Goal: Complete application form: Complete application form

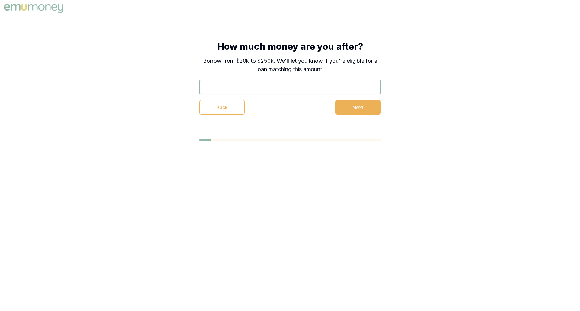
click at [248, 87] on input "text" at bounding box center [289, 87] width 181 height 14
click at [277, 89] on input "text" at bounding box center [289, 87] width 181 height 14
click at [336, 109] on button "Next" at bounding box center [357, 107] width 45 height 14
click at [276, 82] on input "$1" at bounding box center [289, 87] width 181 height 14
type input "$111,111,111,111,111,100,000,000,000,000,000,000,000,000"
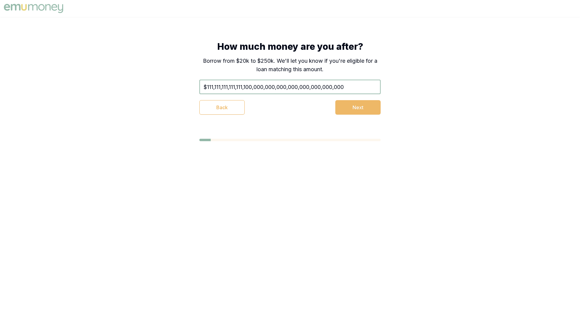
click at [358, 105] on button "Next" at bounding box center [357, 107] width 45 height 14
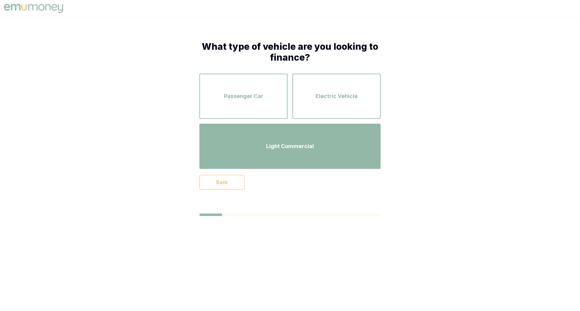
click at [244, 139] on div "Light Commercial" at bounding box center [290, 146] width 170 height 34
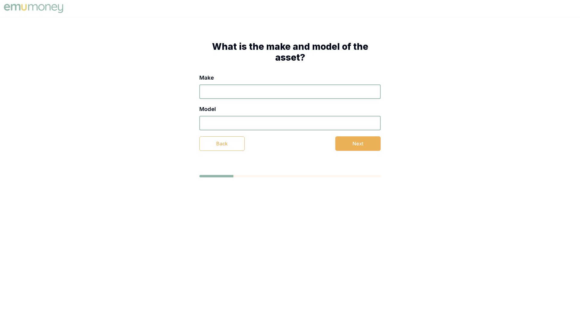
click at [235, 94] on input "Make" at bounding box center [289, 92] width 181 height 14
type input "1"
click at [235, 127] on input "Model" at bounding box center [289, 123] width 181 height 14
type input "1"
click at [323, 136] on div "Make 1 Model 1 Back Next" at bounding box center [289, 112] width 181 height 77
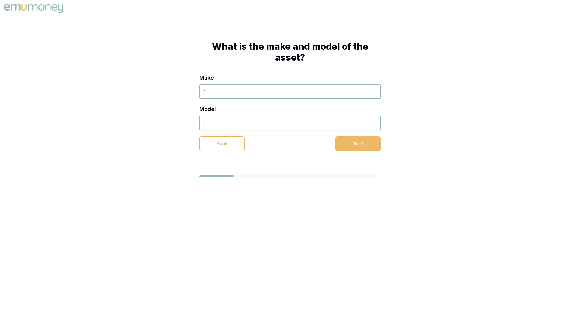
click at [346, 143] on button "Next" at bounding box center [357, 143] width 45 height 14
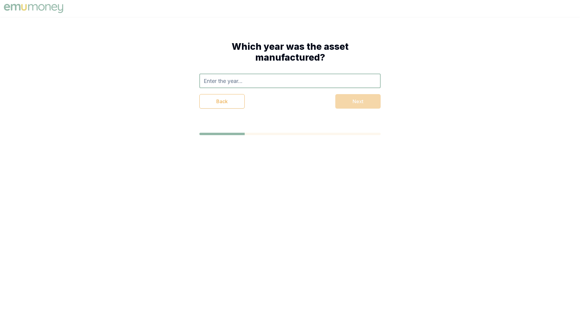
click at [242, 87] on input "text" at bounding box center [289, 81] width 181 height 14
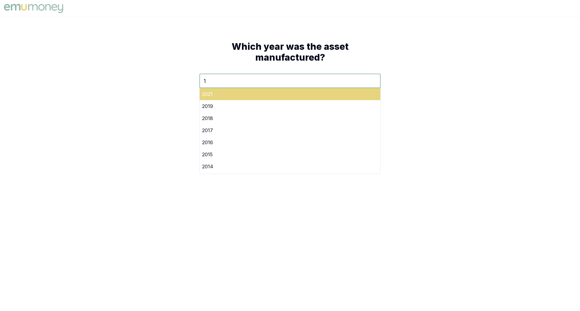
type input "1"
click at [299, 94] on div "2021" at bounding box center [290, 94] width 181 height 12
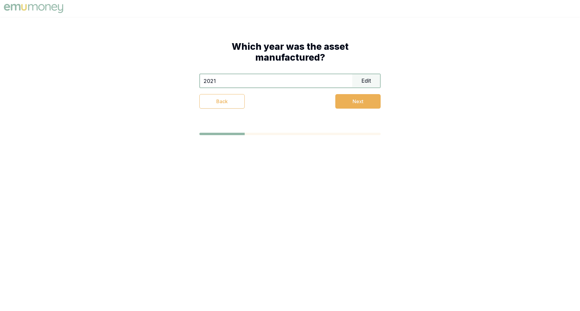
click at [314, 76] on input "2021" at bounding box center [276, 80] width 152 height 13
click at [346, 75] on input "2021" at bounding box center [276, 80] width 152 height 13
click at [358, 83] on div "Edit" at bounding box center [366, 80] width 28 height 13
click at [213, 82] on input "1" at bounding box center [289, 81] width 181 height 14
click at [213, 82] on input "11" at bounding box center [289, 81] width 181 height 14
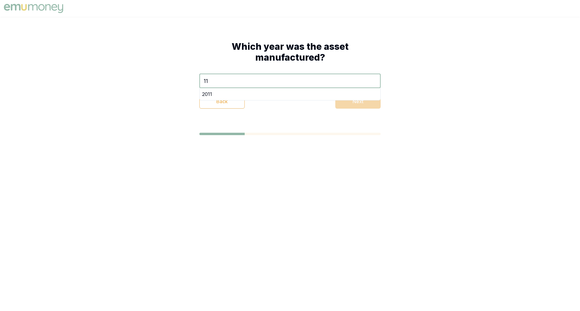
click at [213, 82] on input "11" at bounding box center [289, 81] width 181 height 14
type input "1"
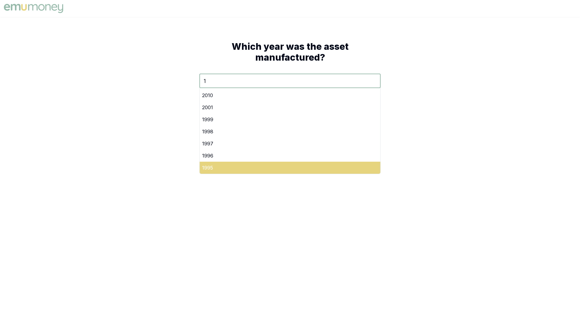
click at [258, 166] on div "1995" at bounding box center [290, 168] width 181 height 12
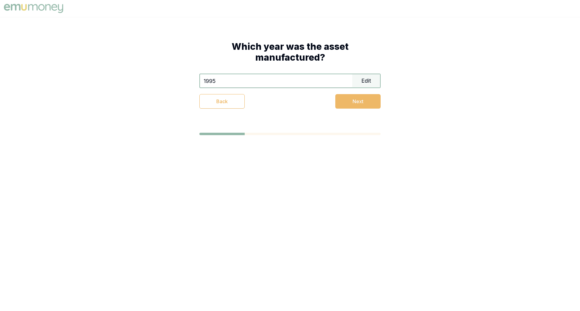
click at [340, 101] on button "Next" at bounding box center [357, 101] width 45 height 14
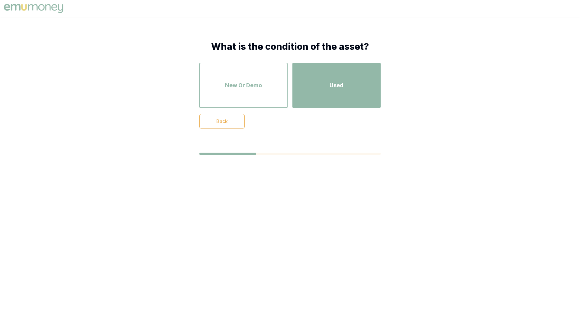
click at [316, 87] on div "Used" at bounding box center [336, 85] width 77 height 34
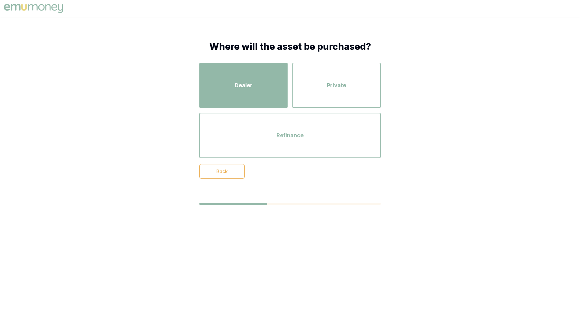
click at [264, 91] on div "Dealer" at bounding box center [243, 85] width 77 height 34
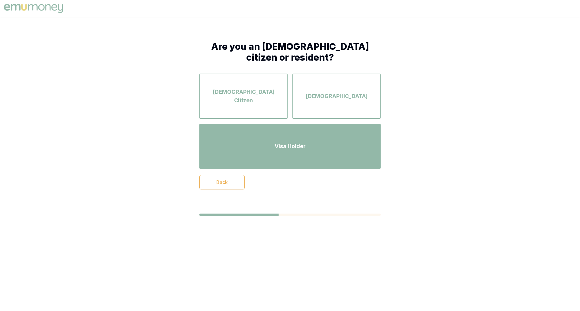
click at [305, 148] on span "Visa Holder" at bounding box center [289, 146] width 31 height 8
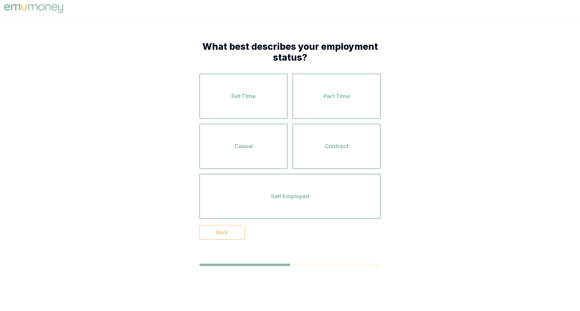
drag, startPoint x: 241, startPoint y: 231, endPoint x: 239, endPoint y: 233, distance: 3.4
click at [233, 235] on button "Back" at bounding box center [221, 232] width 45 height 14
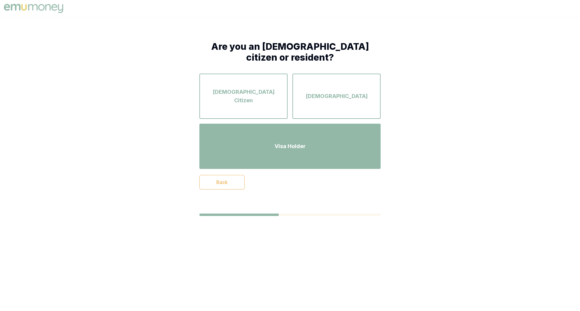
click at [280, 153] on div "Visa Holder" at bounding box center [290, 146] width 170 height 34
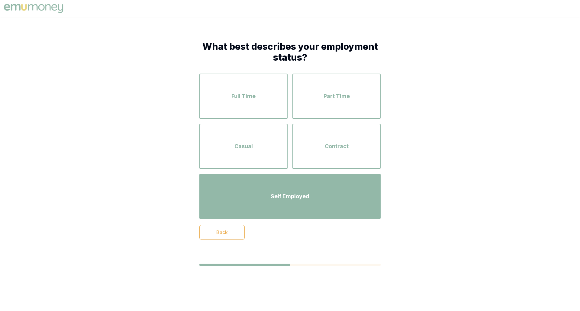
click at [266, 182] on div "Self Employed" at bounding box center [290, 196] width 170 height 34
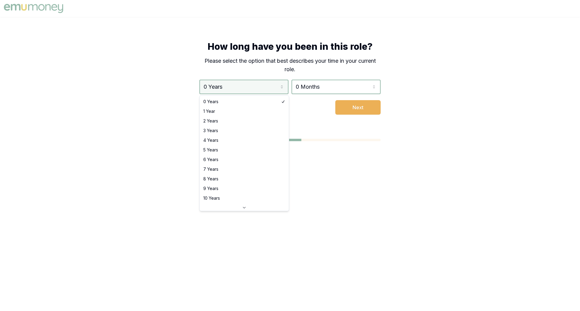
click at [240, 88] on html "How long have you been in this role? Please select the option that best describ…" at bounding box center [290, 155] width 580 height 311
select select "20"
drag, startPoint x: 239, startPoint y: 207, endPoint x: 300, endPoint y: 172, distance: 70.9
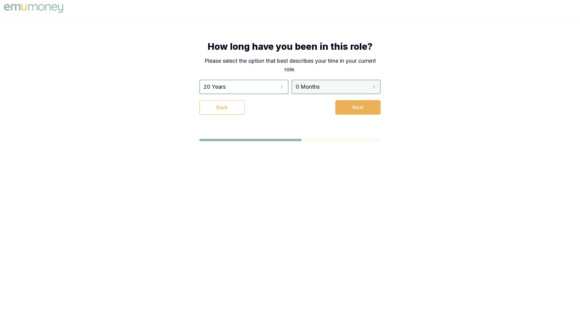
click at [349, 81] on html "How long have you been in this role? Please select the option that best describ…" at bounding box center [290, 155] width 580 height 311
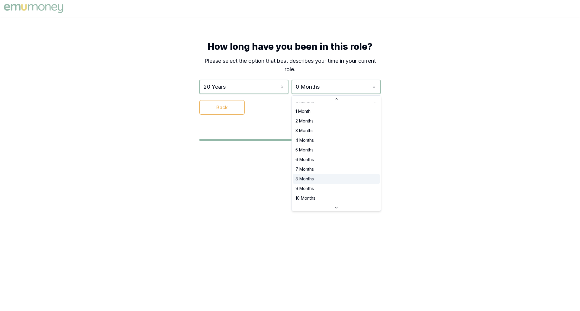
scroll to position [10, 0]
select select "9"
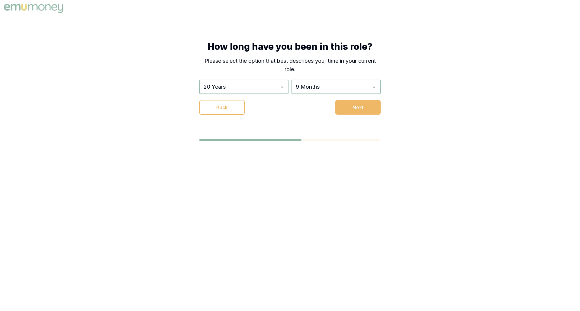
click at [357, 112] on button "Next" at bounding box center [357, 107] width 45 height 14
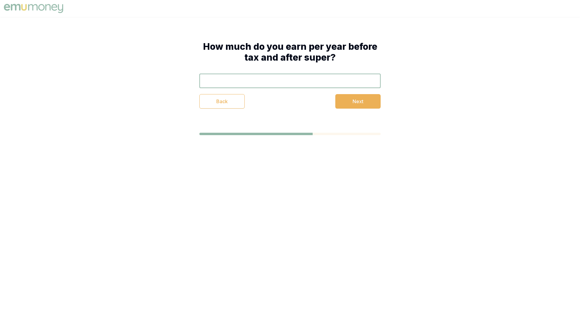
click at [290, 82] on input "text" at bounding box center [289, 81] width 181 height 14
click at [290, 82] on input "$11,111,111" at bounding box center [289, 81] width 181 height 14
type input "$11,111,111,111,111,110,000,000,000,000,000,000,000,000,000,000,000,000,000,000…"
click at [360, 106] on button "Next" at bounding box center [357, 101] width 45 height 14
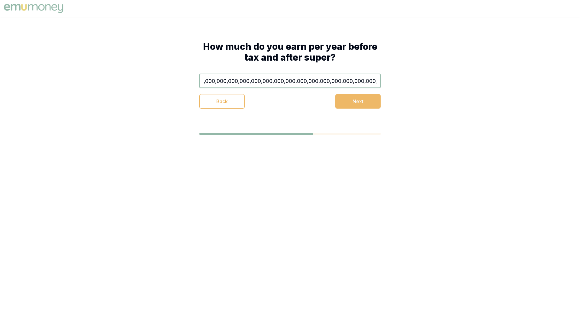
scroll to position [0, 0]
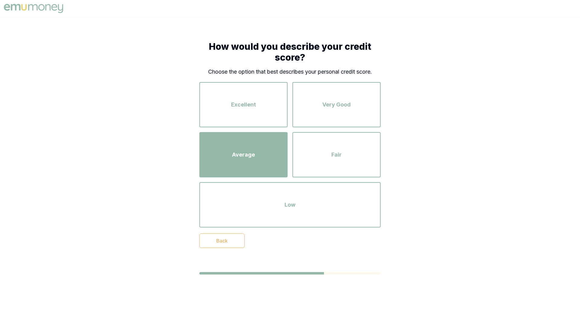
click at [264, 157] on div "Average" at bounding box center [243, 155] width 77 height 34
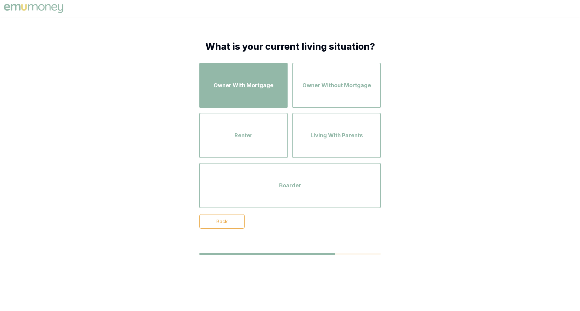
click at [246, 100] on div "Owner With Mortgage" at bounding box center [243, 85] width 77 height 34
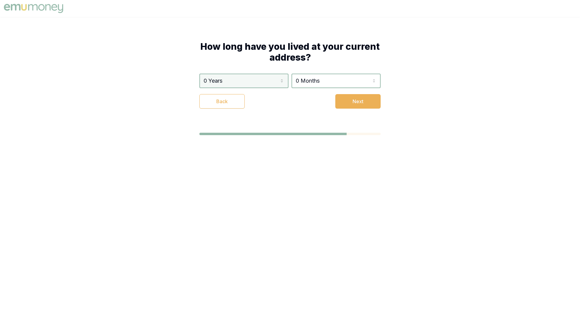
click at [246, 86] on html "How long have you lived at your current address? 0 Years 0 Years 1 Year 2 Years…" at bounding box center [290, 155] width 580 height 311
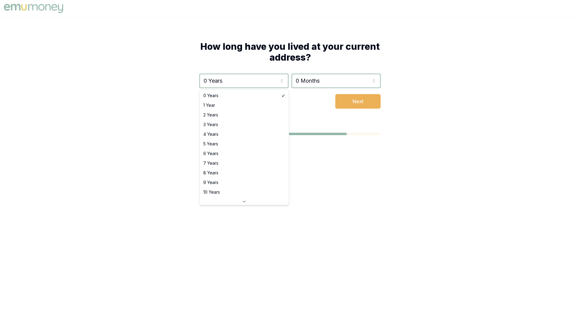
select select "6"
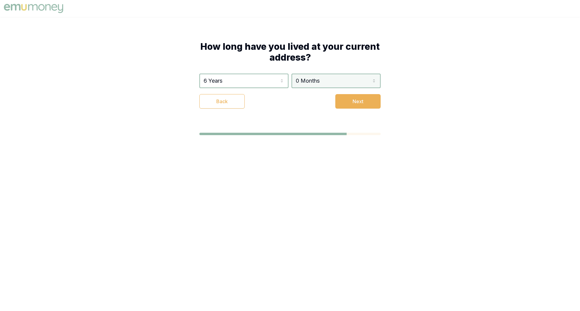
click at [347, 77] on html "How long have you lived at your current address? 6 Years 0 Years 1 Year 2 Years…" at bounding box center [290, 155] width 580 height 311
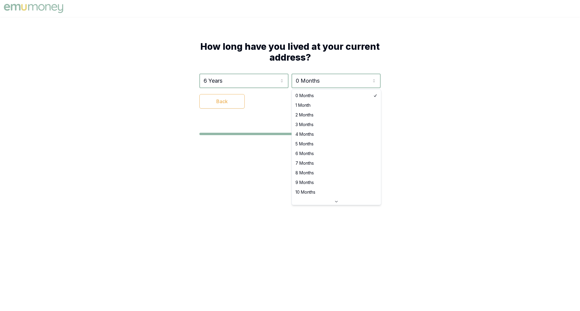
select select "3"
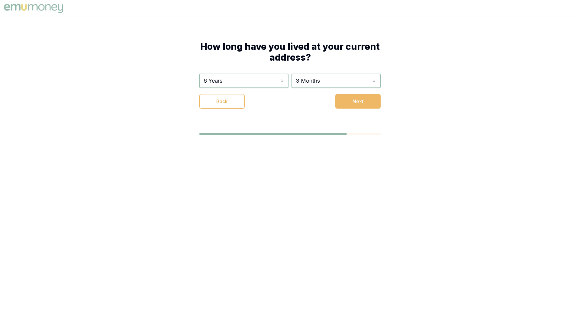
click at [363, 105] on button "Next" at bounding box center [357, 101] width 45 height 14
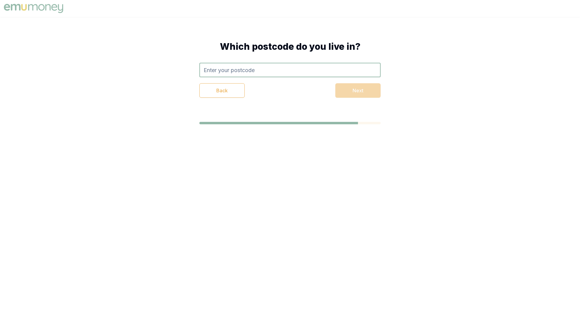
click at [302, 71] on input "text" at bounding box center [289, 70] width 181 height 14
type input "1"
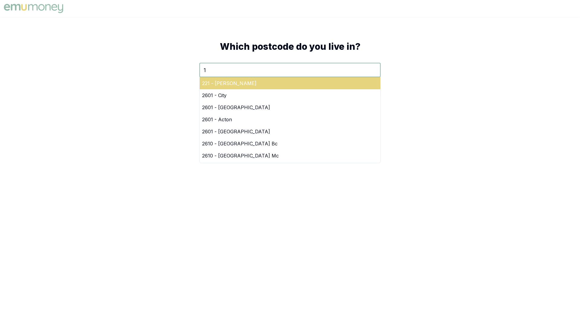
click at [322, 86] on div "221 - [PERSON_NAME]" at bounding box center [290, 83] width 181 height 12
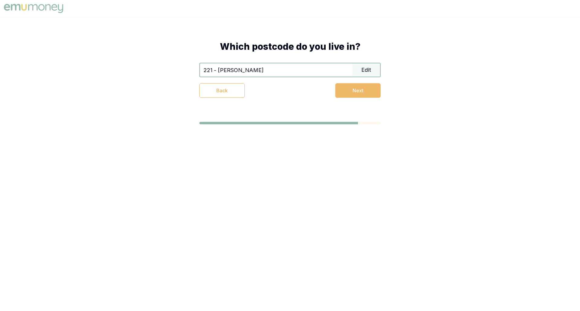
click at [355, 85] on button "Next" at bounding box center [357, 90] width 45 height 14
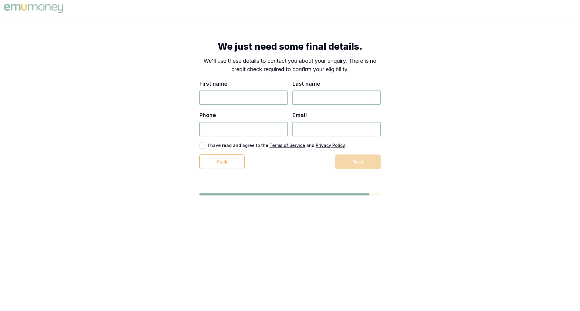
click at [277, 91] on div "First name" at bounding box center [243, 92] width 88 height 25
click at [278, 95] on input "First name" at bounding box center [243, 98] width 88 height 14
click at [0, 220] on com-1password-button at bounding box center [0, 220] width 0 height 0
click at [254, 104] on input "First name" at bounding box center [243, 98] width 88 height 14
click at [236, 98] on input "First name" at bounding box center [243, 98] width 88 height 14
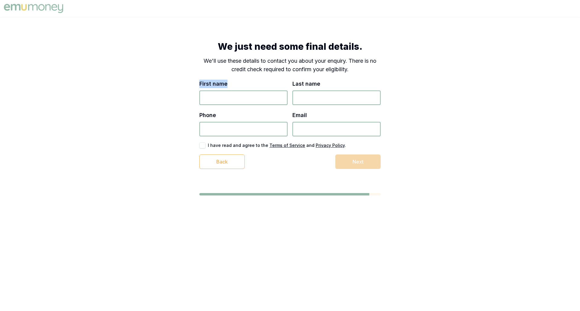
click at [234, 98] on input "First name" at bounding box center [243, 98] width 88 height 14
type input "Emu"
click at [315, 106] on div "First name [PERSON_NAME] Last name Phone Email I have read and agree to the Ter…" at bounding box center [289, 124] width 181 height 89
click at [324, 98] on input "Last name" at bounding box center [336, 98] width 88 height 14
click at [335, 105] on input "M" at bounding box center [336, 98] width 88 height 14
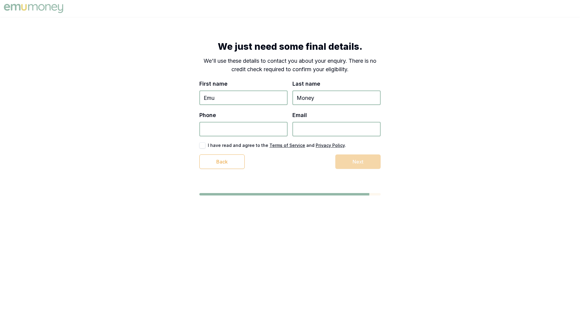
type input "Money"
click at [264, 119] on div "Phone" at bounding box center [243, 123] width 88 height 25
click at [243, 133] on input "Phone" at bounding box center [243, 129] width 88 height 14
type input "0412 345 678"
click at [328, 131] on input "Email" at bounding box center [336, 129] width 88 height 14
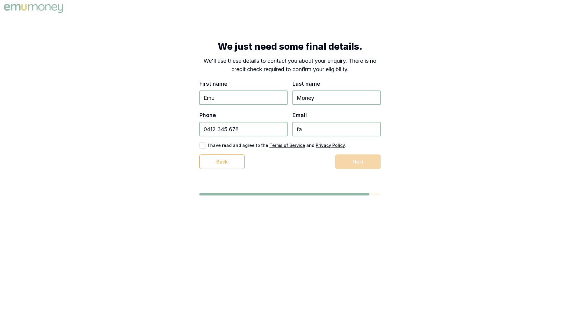
type input "f"
type input "c"
type input "[EMAIL_ADDRESS][DOMAIN_NAME]"
click at [445, 125] on div "We just need some final details. We'll use these details to contact you about y…" at bounding box center [290, 118] width 580 height 203
click at [351, 162] on div "Back Next" at bounding box center [289, 162] width 181 height 14
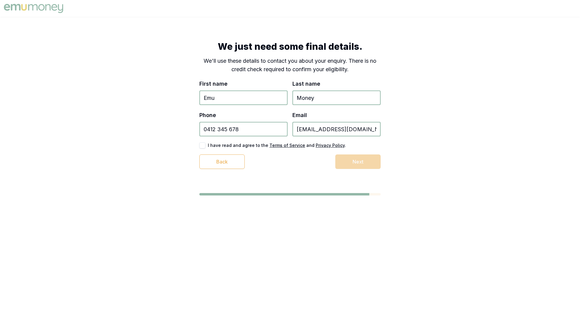
click at [200, 146] on button "button" at bounding box center [202, 146] width 6 height 6
click at [352, 164] on button "Next" at bounding box center [357, 162] width 45 height 14
click at [347, 161] on button "Next" at bounding box center [357, 162] width 45 height 14
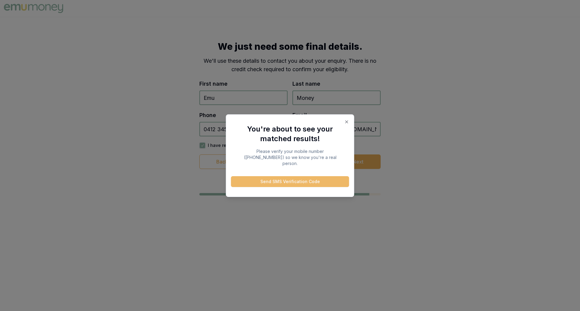
click at [263, 182] on button "Send SMS Verification Code" at bounding box center [290, 181] width 118 height 11
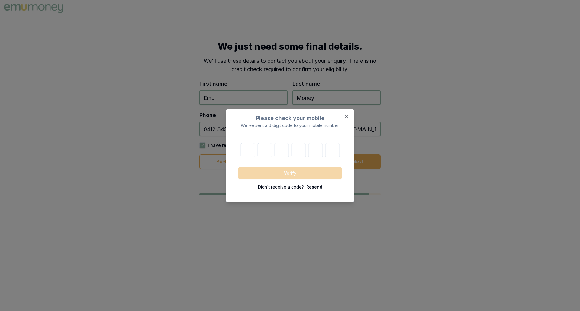
click at [317, 187] on p "Resend" at bounding box center [314, 187] width 16 height 6
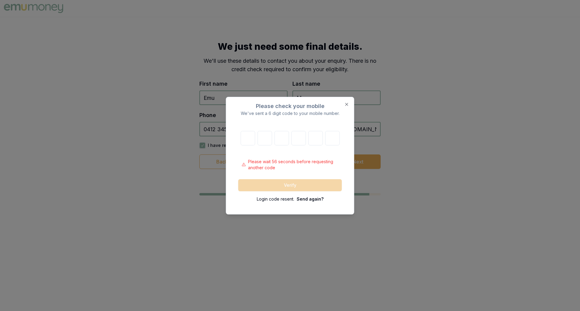
click at [313, 199] on p "Send again?" at bounding box center [310, 199] width 27 height 6
click at [252, 147] on form "Please wait 53 seconds before requesting another code Verify Login code resent.…" at bounding box center [290, 166] width 104 height 71
click at [252, 142] on input "number" at bounding box center [247, 138] width 14 height 14
type input "5"
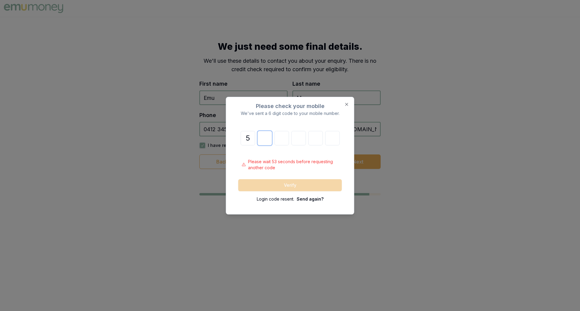
type input "2"
type input "7"
type input "4"
type input "8"
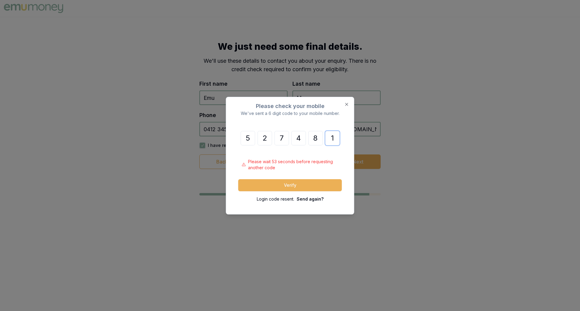
type input "1"
click at [238, 179] on button "Verify" at bounding box center [290, 185] width 104 height 12
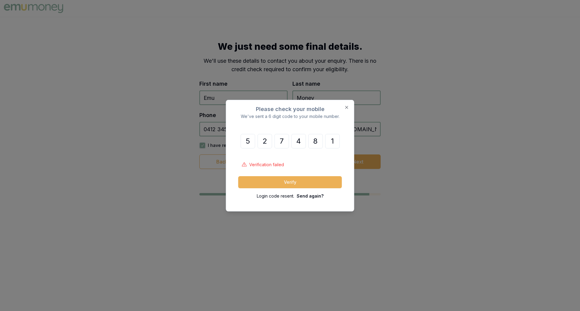
click at [310, 199] on p "Send again?" at bounding box center [310, 196] width 27 height 6
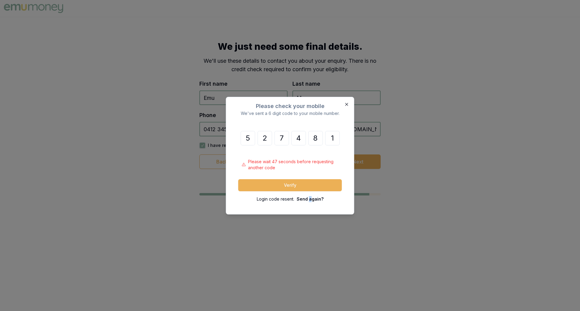
click at [345, 105] on icon "button" at bounding box center [346, 104] width 5 height 5
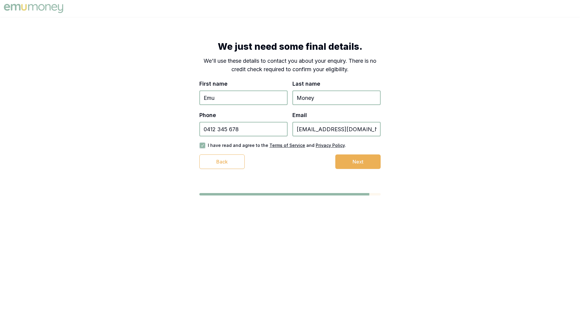
drag, startPoint x: 242, startPoint y: 131, endPoint x: 210, endPoint y: 125, distance: 32.6
click at [210, 125] on input "0412 345 678" at bounding box center [243, 129] width 88 height 14
click at [210, 128] on input "0412 345 678" at bounding box center [243, 129] width 88 height 14
click at [215, 155] on button "Back" at bounding box center [221, 162] width 45 height 14
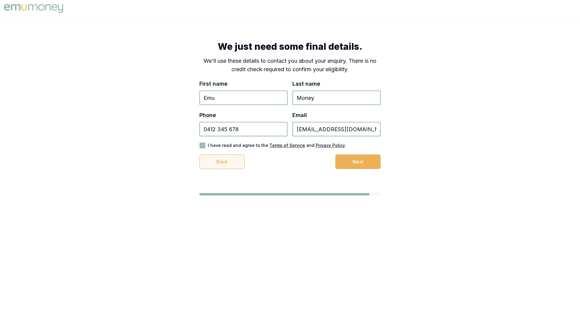
click at [215, 155] on body "We just need some final details. We'll use these details to contact you about y…" at bounding box center [290, 155] width 580 height 311
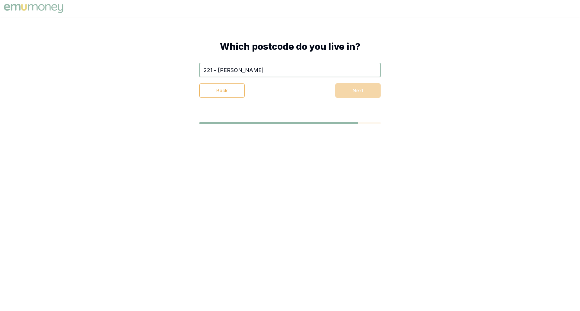
click at [215, 155] on body "Which postcode do you live in? 221 - [PERSON_NAME] Back Next" at bounding box center [290, 155] width 580 height 311
click at [236, 93] on button "Back" at bounding box center [221, 90] width 45 height 14
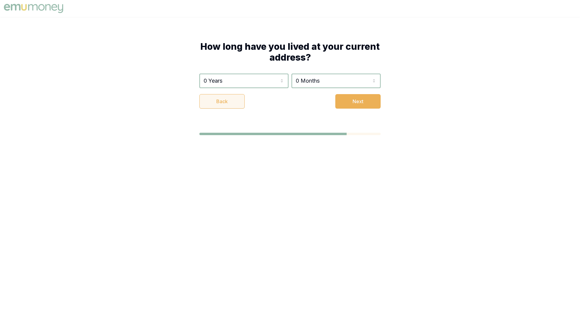
click at [220, 99] on button "Back" at bounding box center [221, 101] width 45 height 14
